Goal: Information Seeking & Learning: Learn about a topic

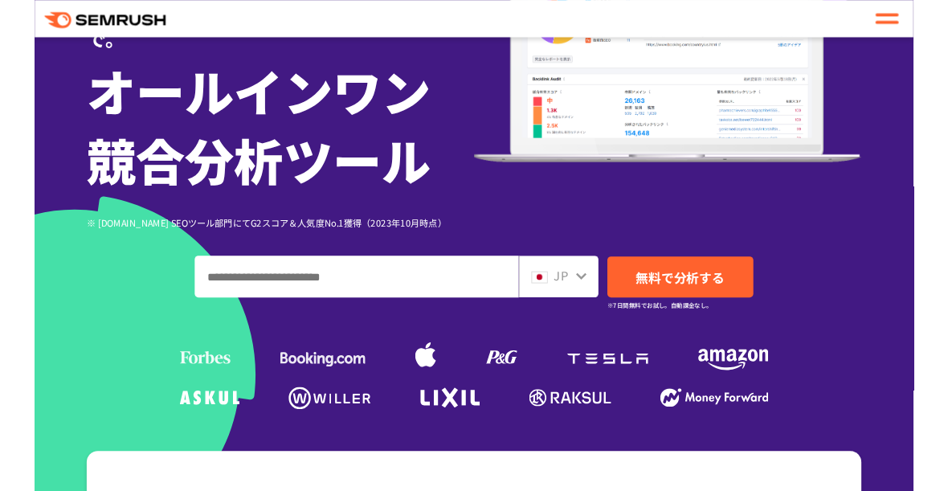
scroll to position [279, 0]
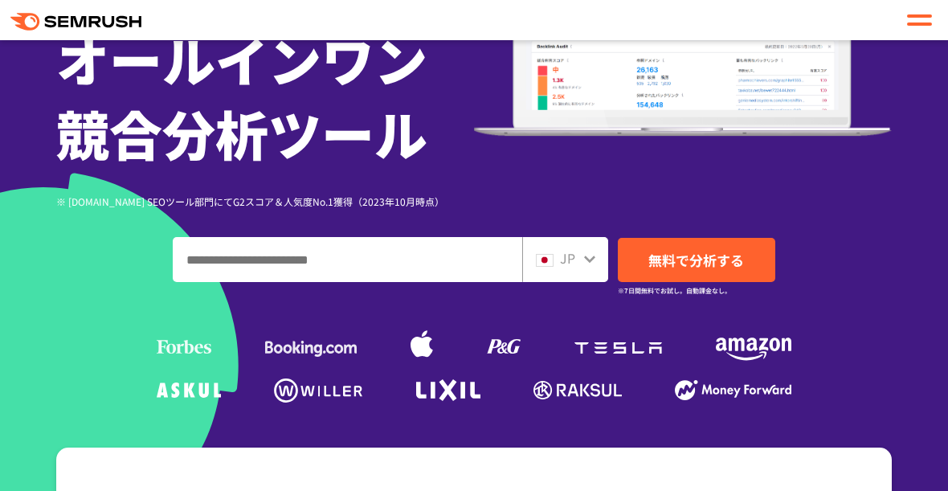
click at [567, 247] on div "JP" at bounding box center [565, 259] width 86 height 45
click at [577, 265] on div "JP" at bounding box center [561, 258] width 51 height 21
click at [575, 265] on div "JP" at bounding box center [561, 258] width 51 height 21
click at [579, 257] on div "JP" at bounding box center [561, 258] width 51 height 21
click at [585, 270] on div "JP" at bounding box center [565, 259] width 86 height 45
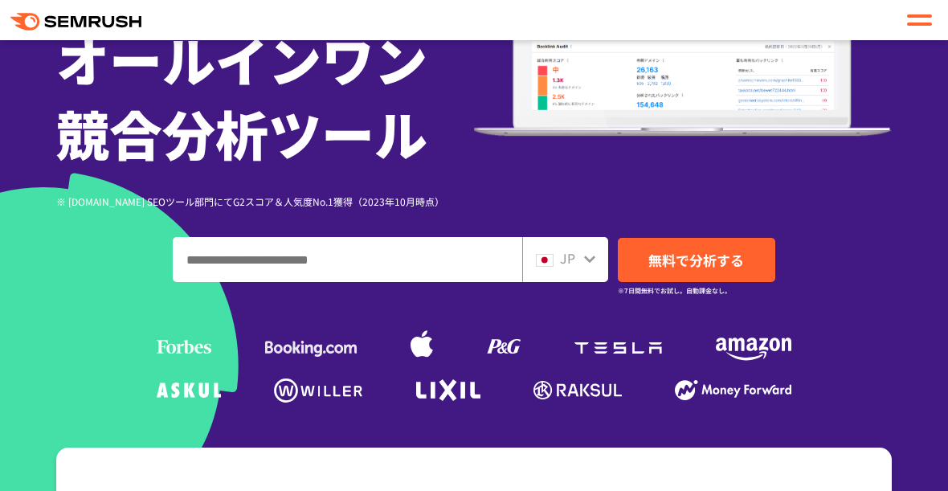
click at [585, 259] on icon at bounding box center [589, 258] width 11 height 7
click at [585, 258] on icon at bounding box center [589, 258] width 11 height 7
click at [577, 258] on div "JP" at bounding box center [561, 258] width 51 height 21
click at [577, 257] on div "JP" at bounding box center [561, 258] width 51 height 21
click at [562, 255] on span "JP" at bounding box center [567, 257] width 15 height 19
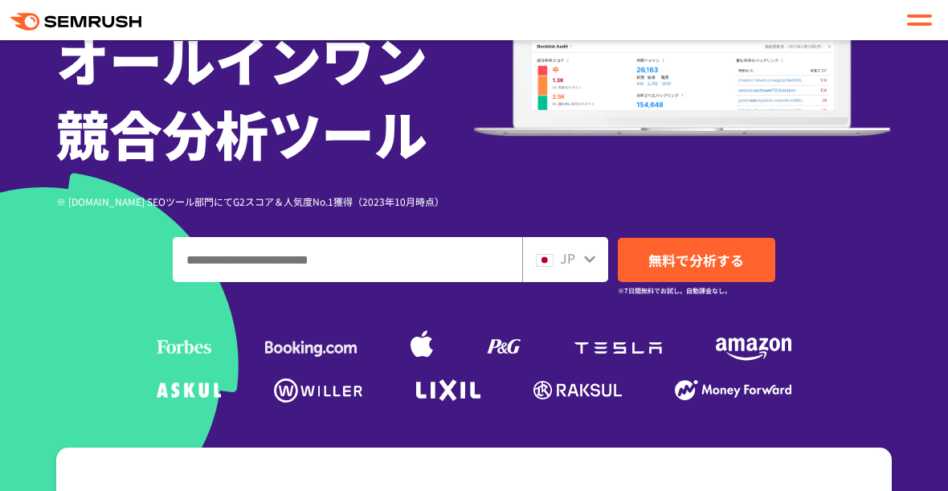
click at [561, 255] on span "JP" at bounding box center [567, 257] width 15 height 19
click at [552, 265] on img at bounding box center [545, 260] width 18 height 13
click at [554, 267] on div "JP" at bounding box center [561, 258] width 51 height 21
click at [569, 262] on span "JP" at bounding box center [567, 257] width 15 height 19
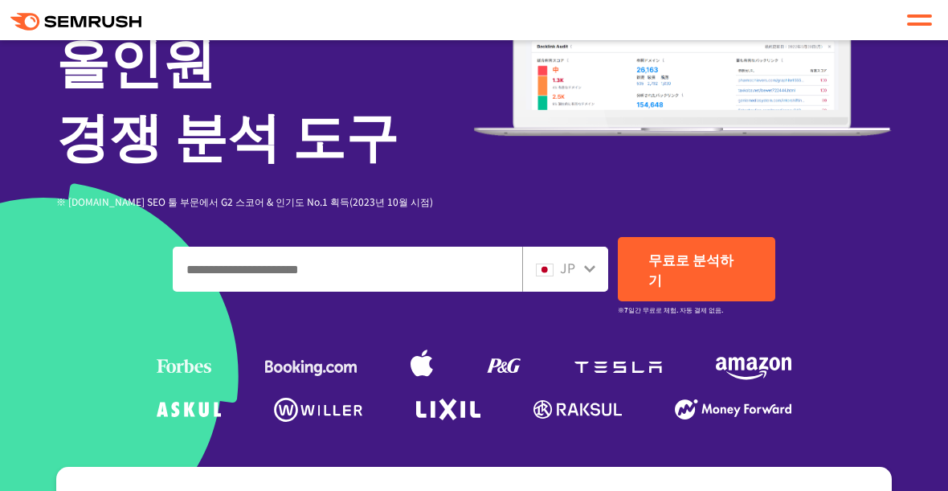
click at [213, 247] on input "도메인, 키워드 또는 URL을 입력하세요." at bounding box center [347, 268] width 348 height 43
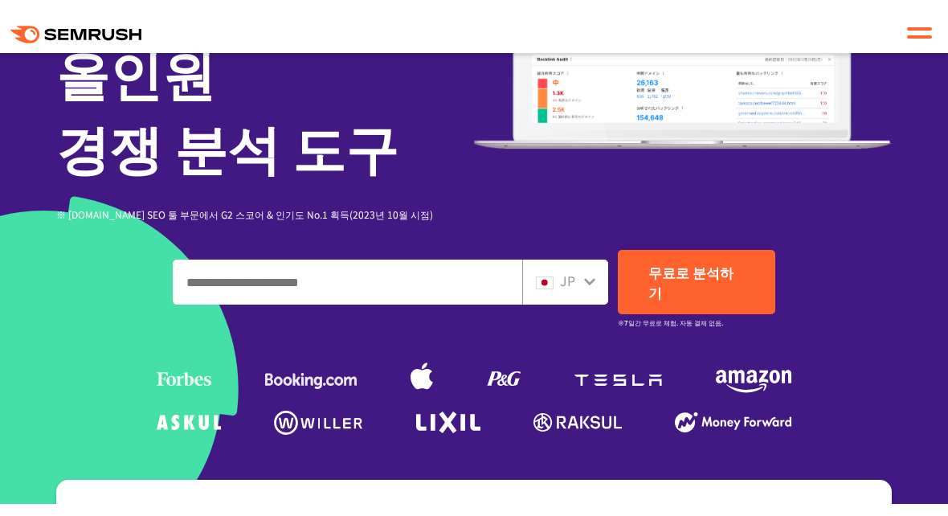
scroll to position [278, 0]
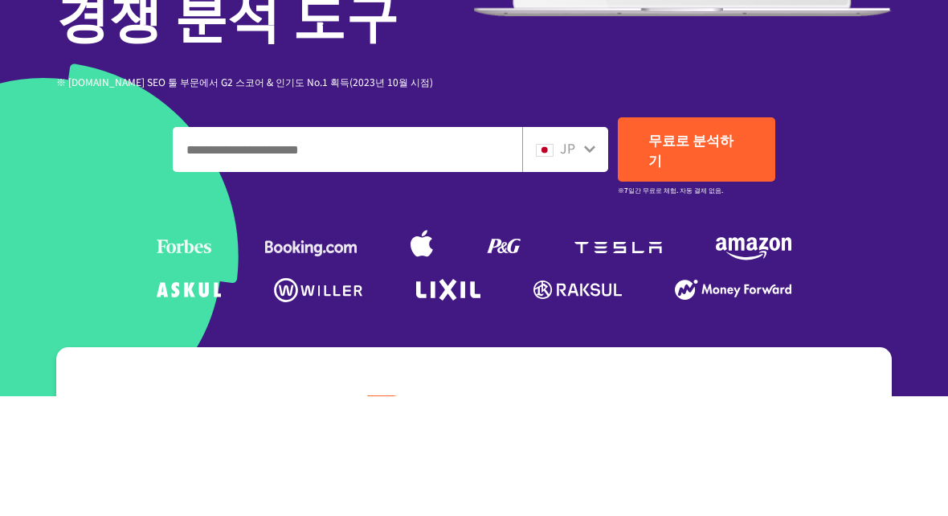
click at [199, 248] on input "도메인, 키워드 또는 URL을 입력하세요." at bounding box center [347, 269] width 348 height 43
paste input "*******"
type input "*******"
click at [715, 250] on font "무료로 분석하기" at bounding box center [690, 270] width 85 height 40
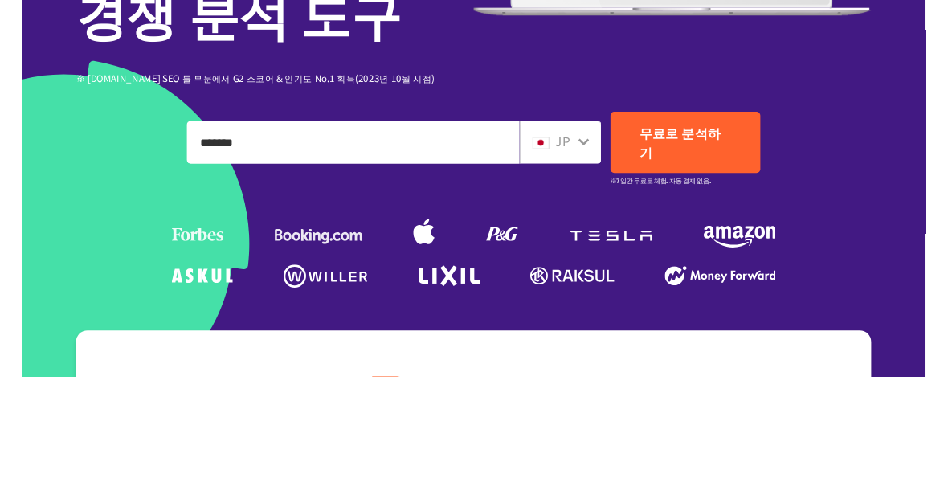
scroll to position [398, 0]
